Goal: Task Accomplishment & Management: Use online tool/utility

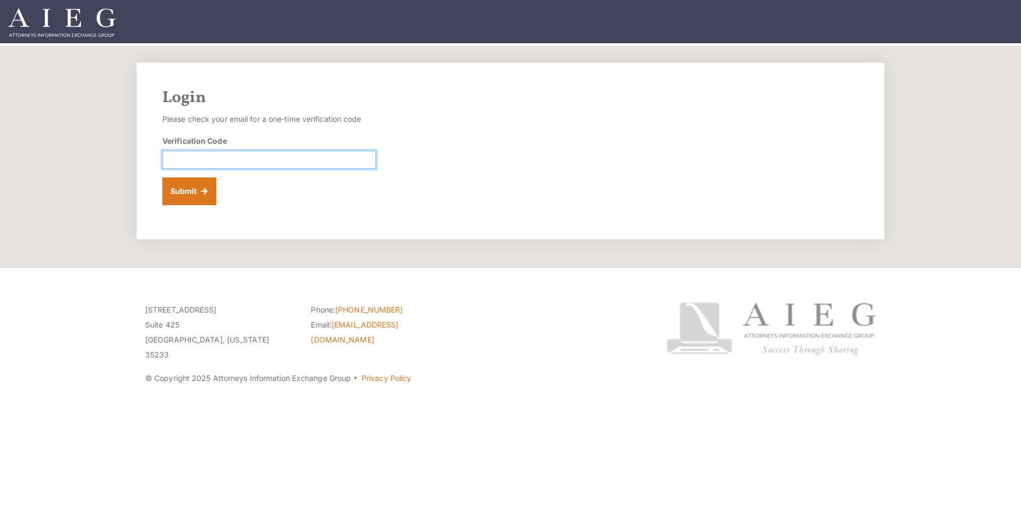
click at [245, 157] on input "Verification Code" at bounding box center [269, 160] width 214 height 18
type input "645688"
click at [184, 184] on button "Submit" at bounding box center [189, 191] width 54 height 28
click at [202, 159] on input "Verification Code" at bounding box center [269, 160] width 214 height 18
type input "324270"
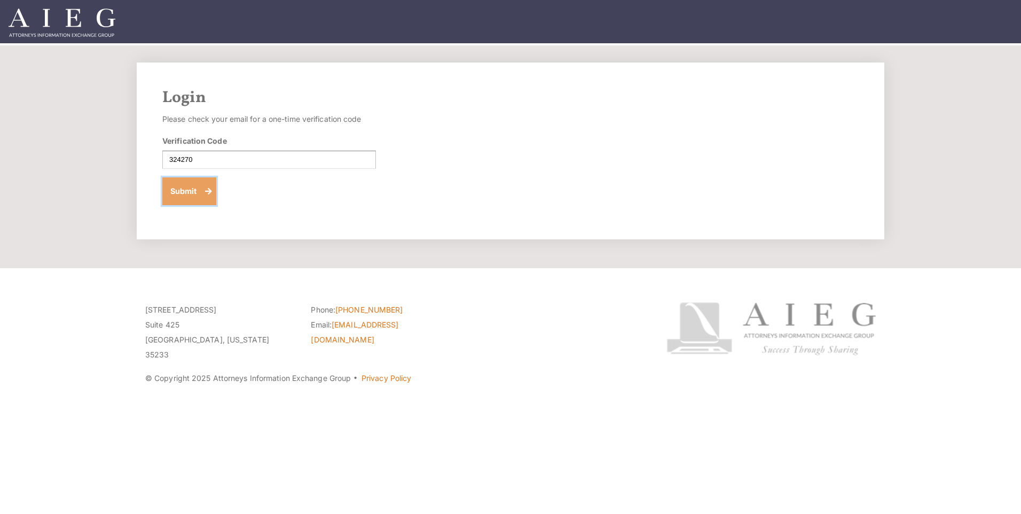
click at [191, 192] on button "Submit" at bounding box center [189, 191] width 54 height 28
